Goal: Task Accomplishment & Management: Complete application form

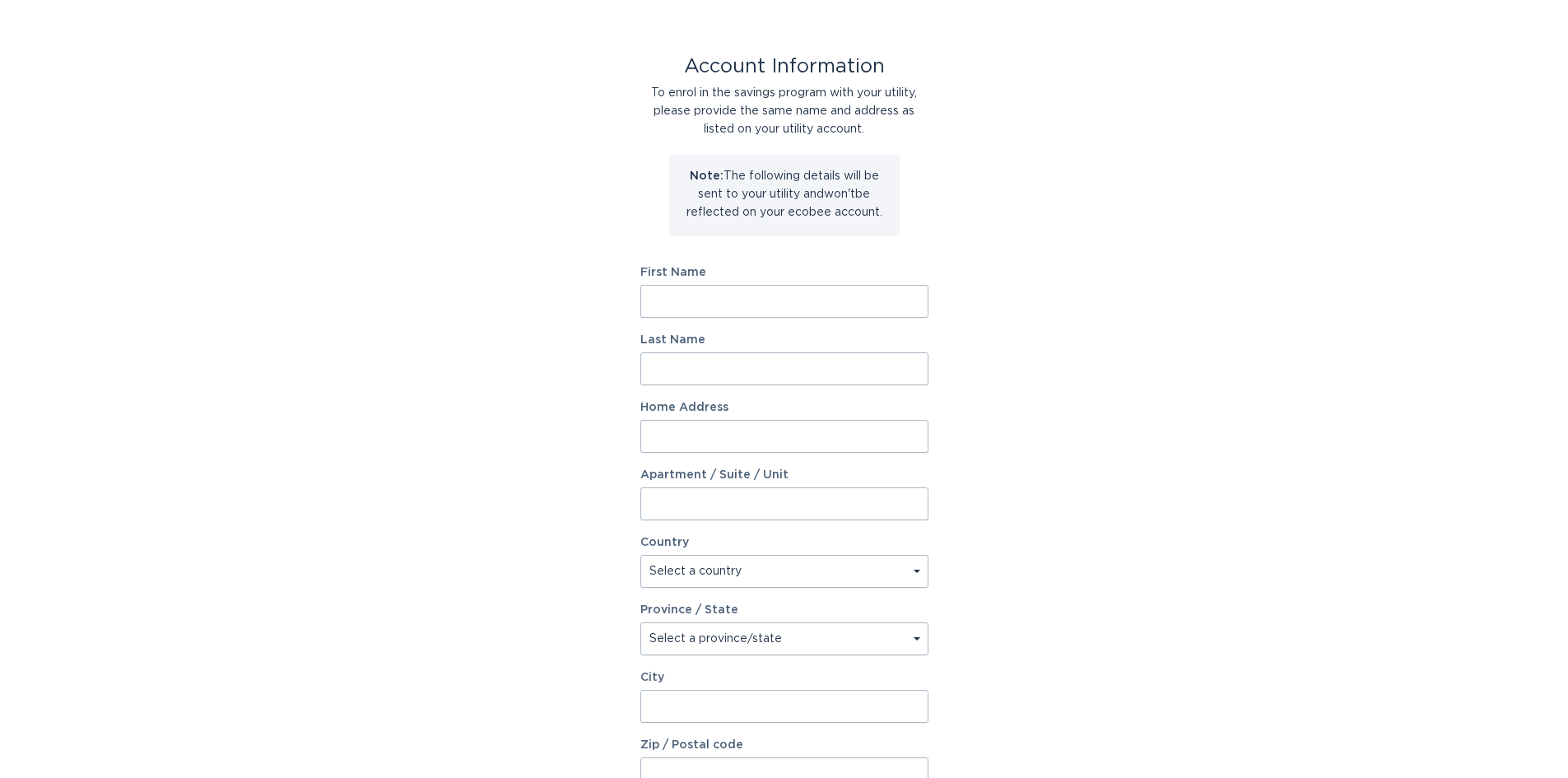
scroll to position [82, 0]
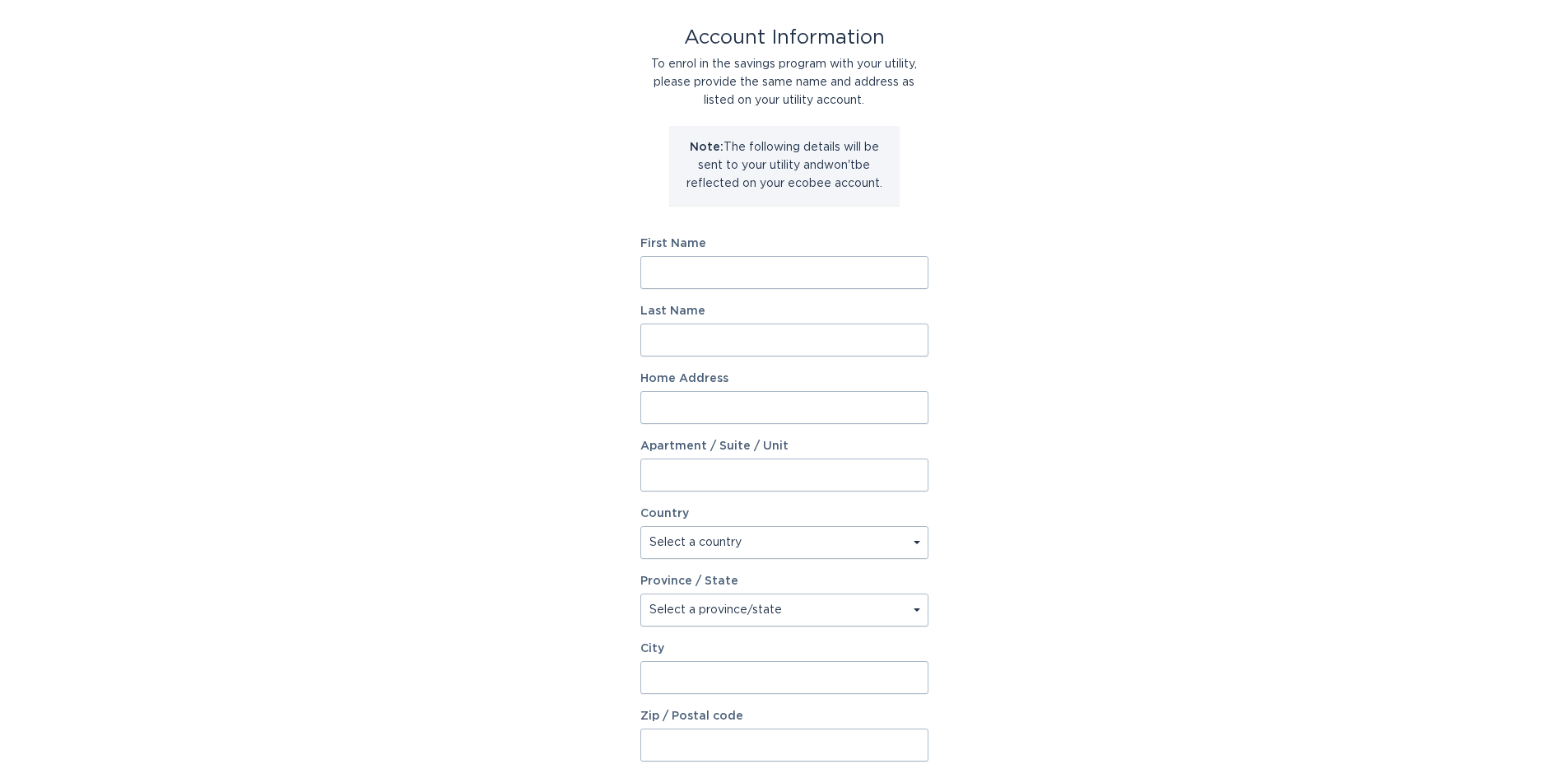
click at [689, 271] on input "First Name" at bounding box center [785, 272] width 288 height 33
type input "David"
click at [735, 337] on input "Last Name" at bounding box center [785, 340] width 288 height 33
type input "Jensen"
type input "4"
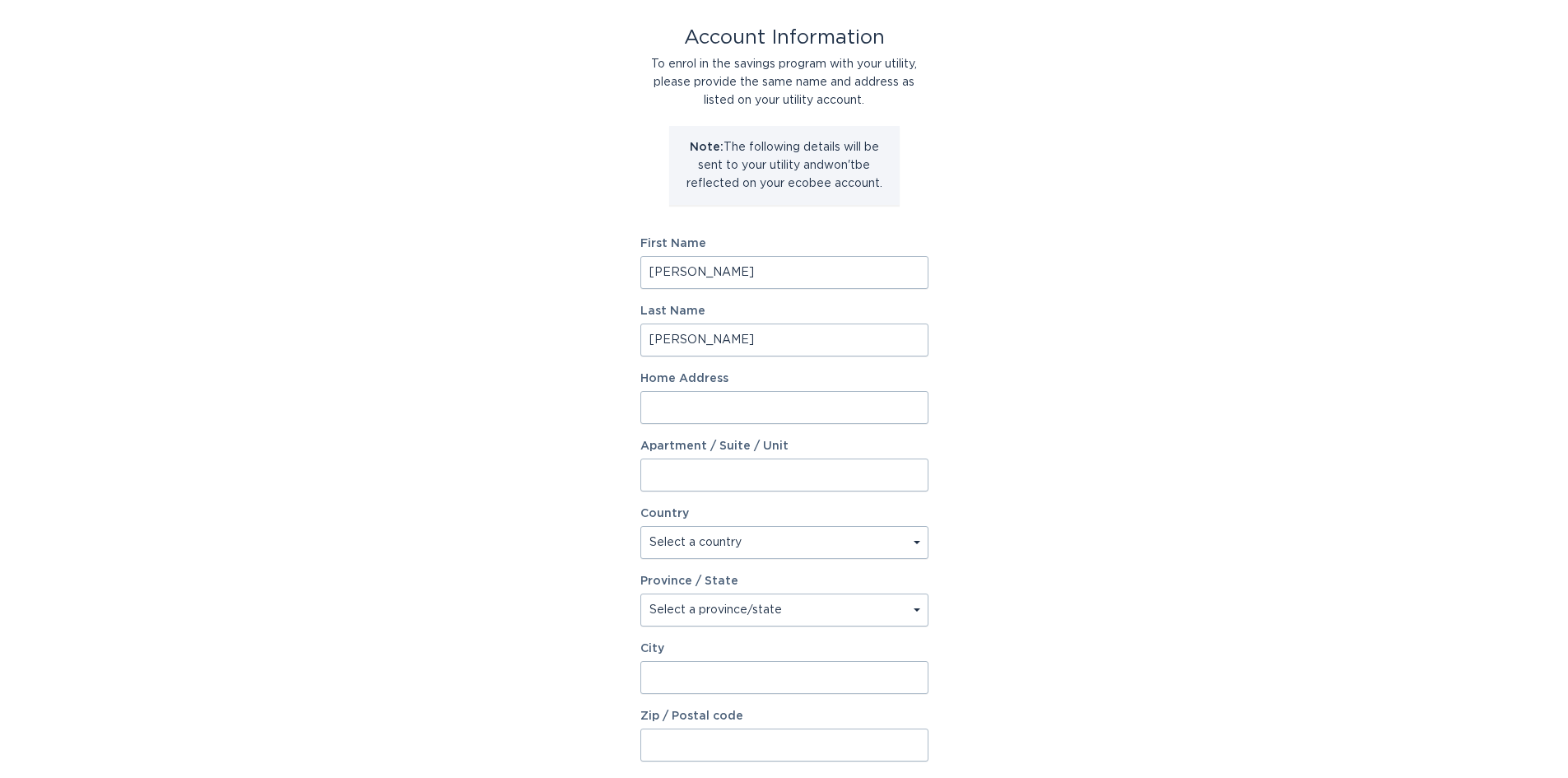
click at [688, 415] on input "Home Address" at bounding box center [785, 407] width 288 height 33
type input "4015 Ivy Drive"
select select "US"
select select "TN"
type input "3"
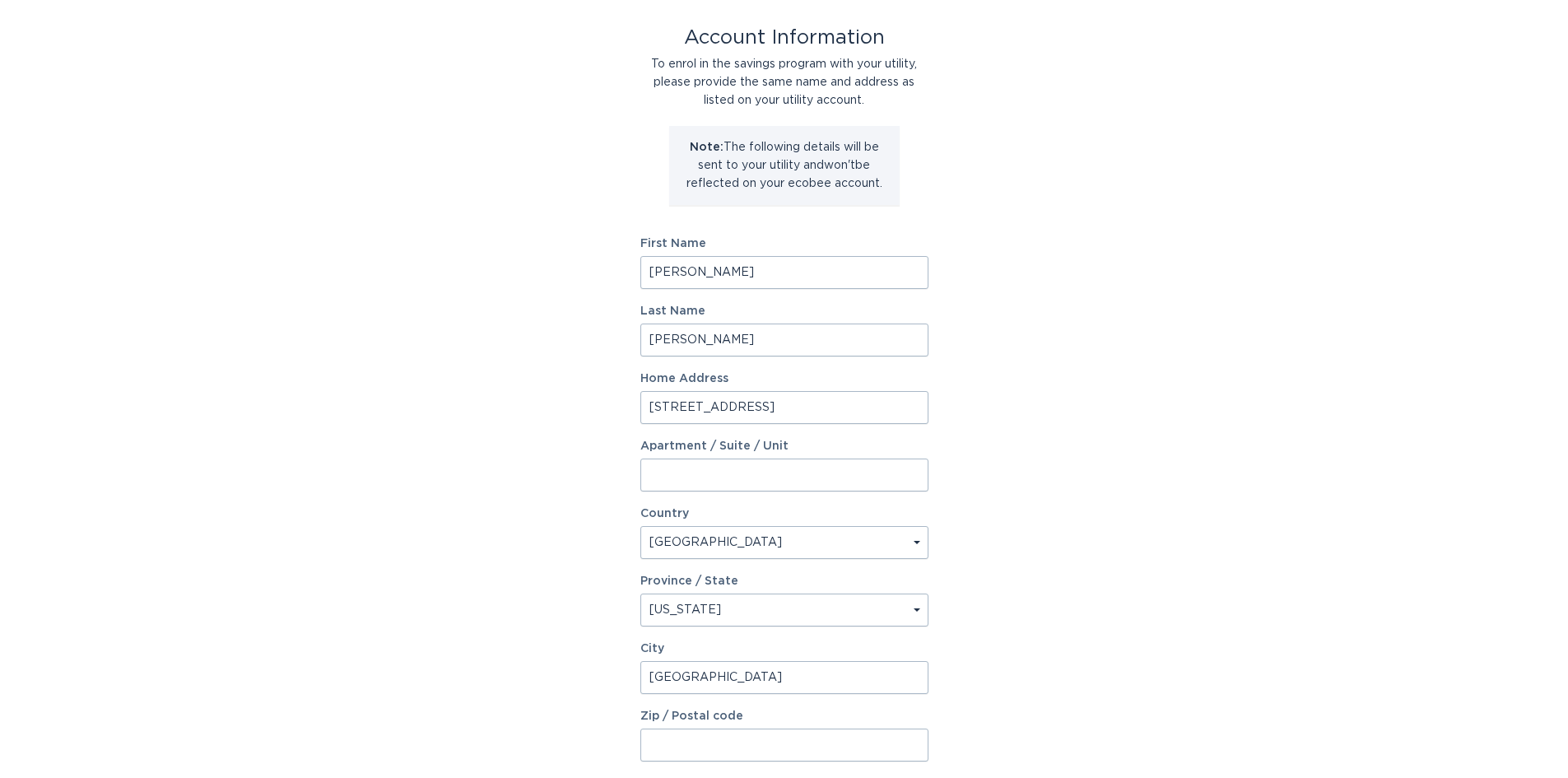
type input "Nashville"
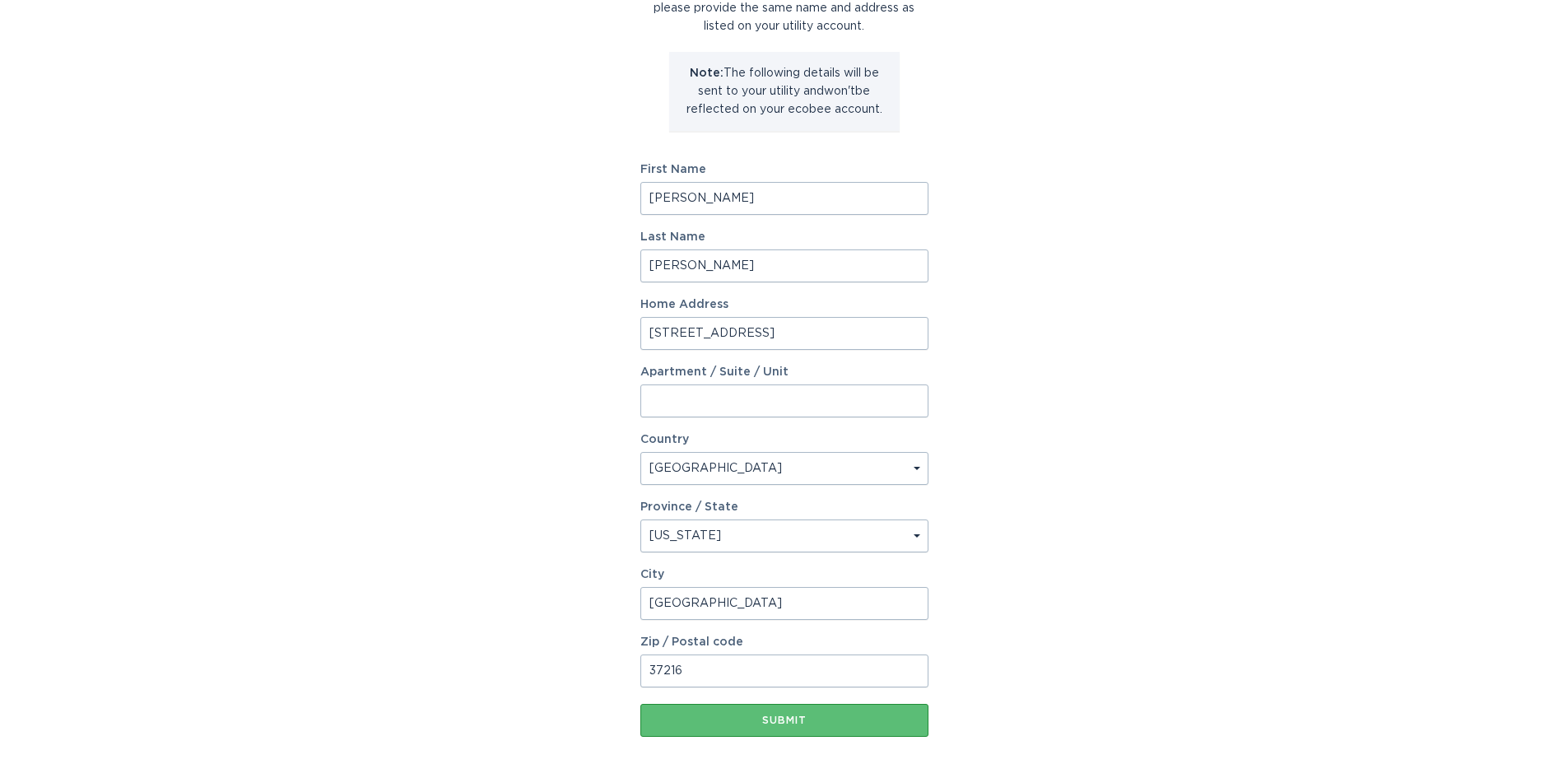
scroll to position [224, 0]
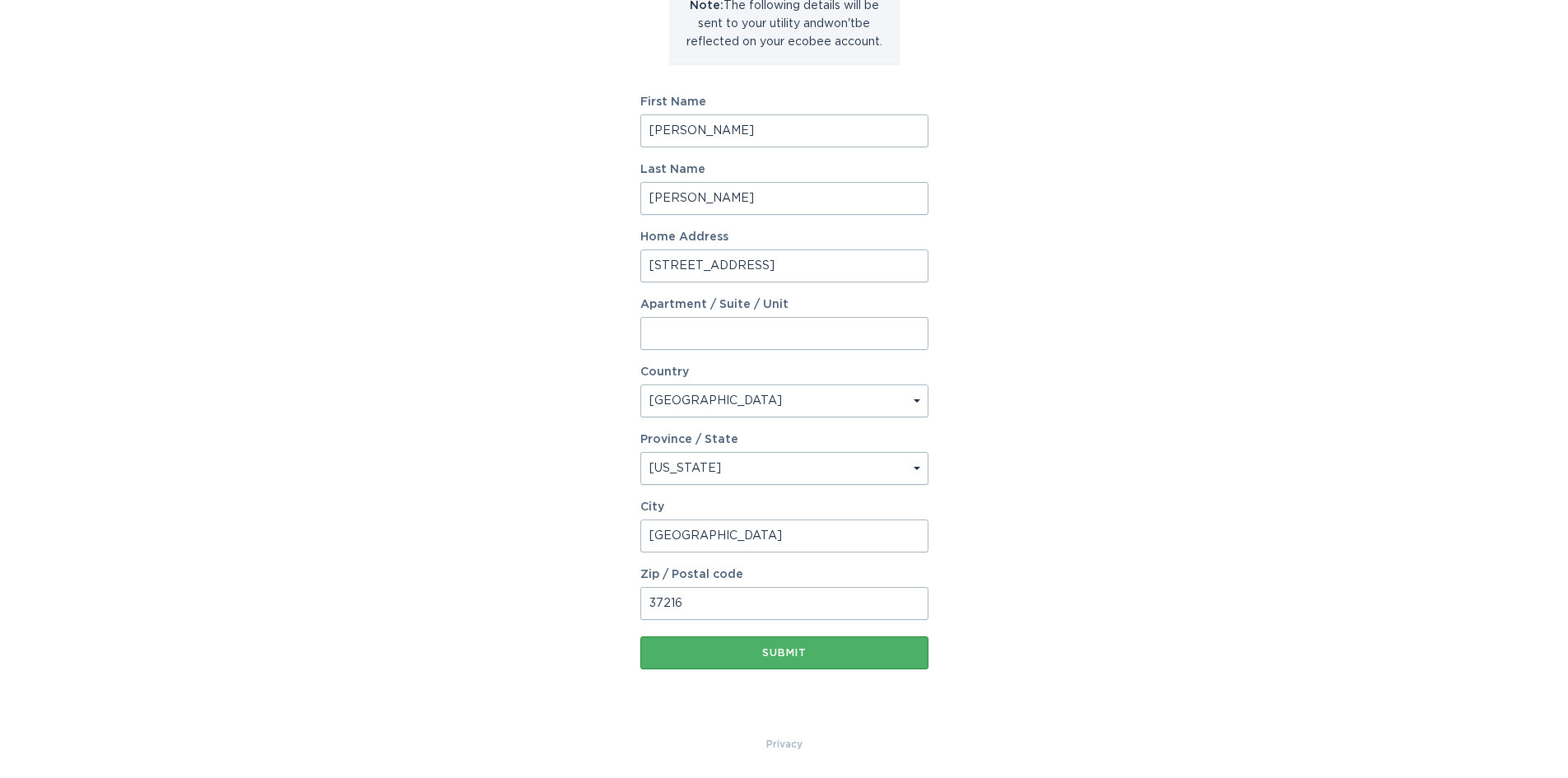
type input "37216"
click at [781, 659] on button "Submit" at bounding box center [785, 653] width 288 height 33
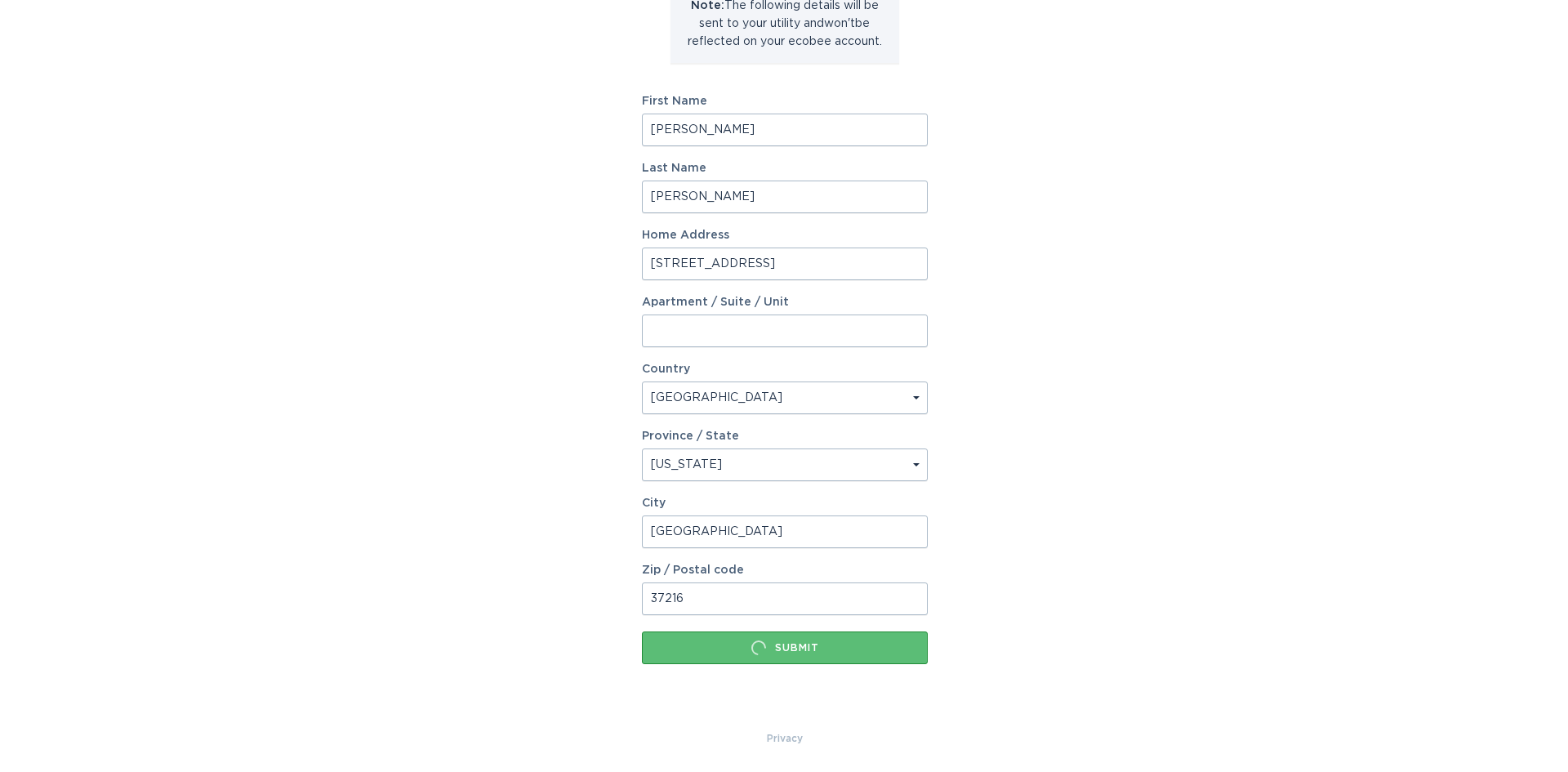
scroll to position [0, 0]
